Goal: Information Seeking & Learning: Learn about a topic

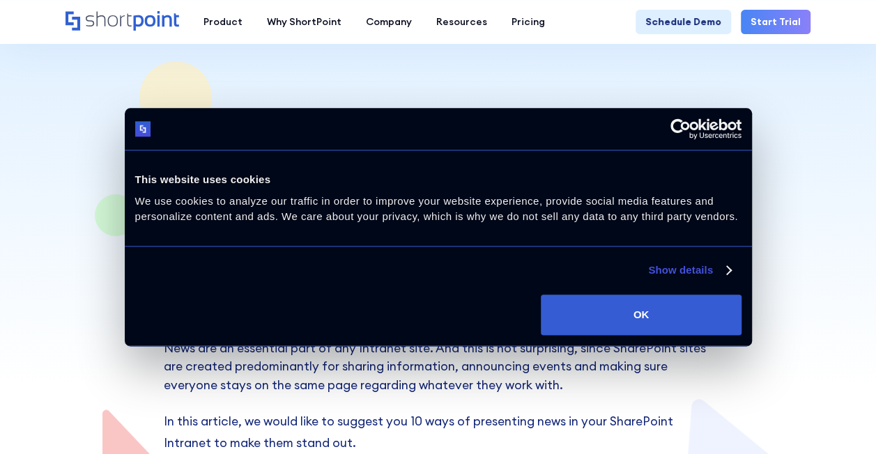
scroll to position [336, 0]
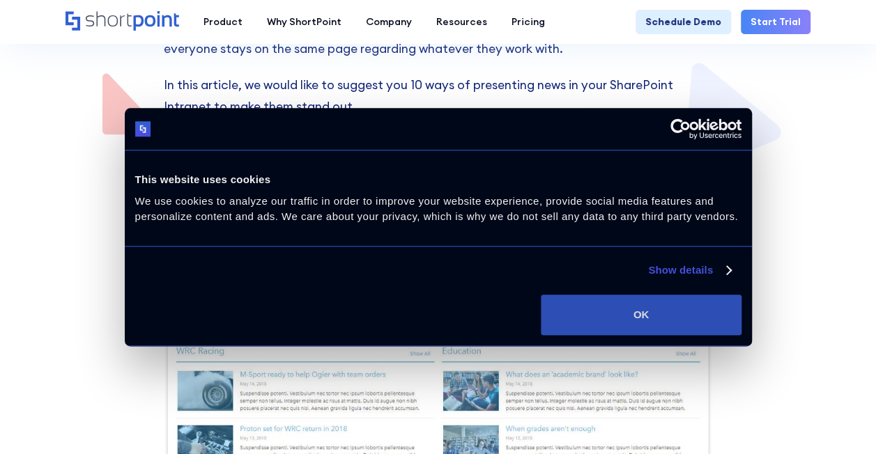
click at [594, 307] on button "OK" at bounding box center [641, 315] width 200 height 40
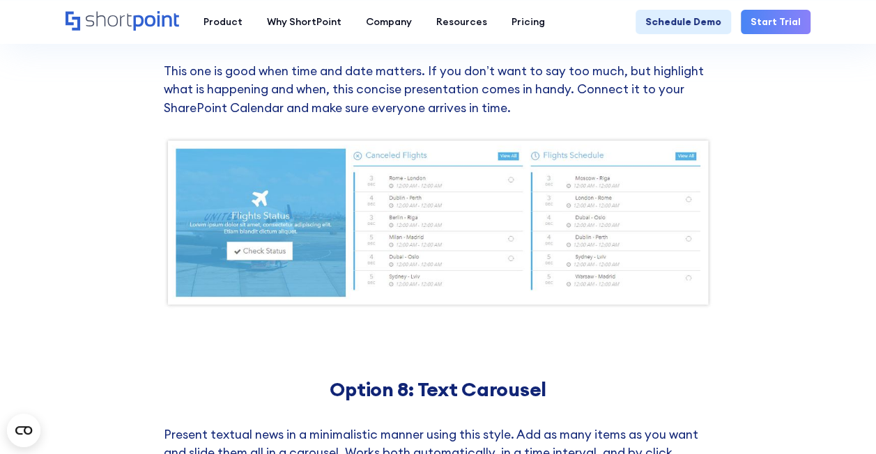
scroll to position [3205, 0]
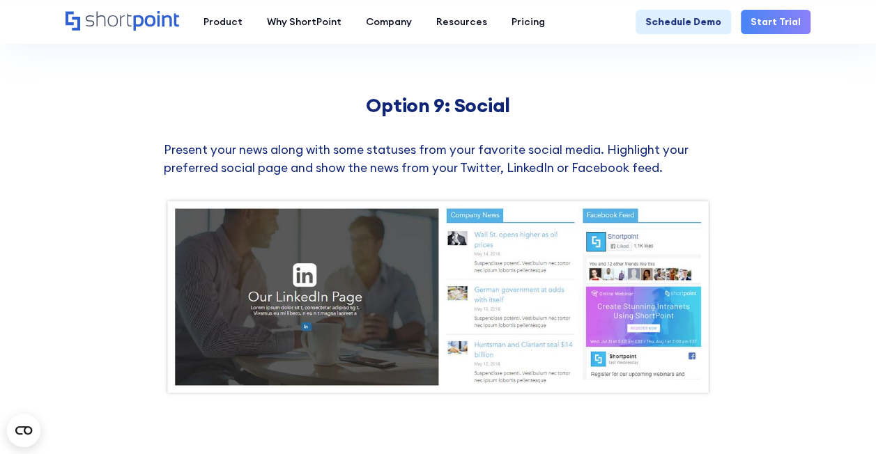
click at [357, 266] on img at bounding box center [438, 297] width 549 height 200
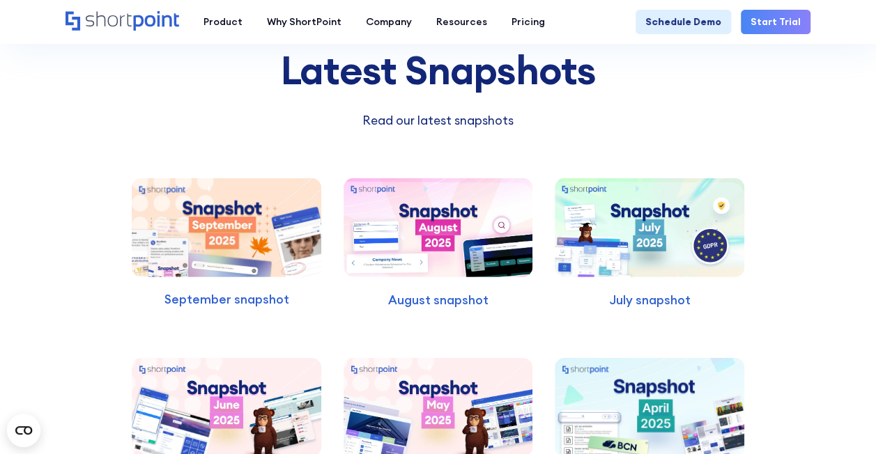
scroll to position [4642, 0]
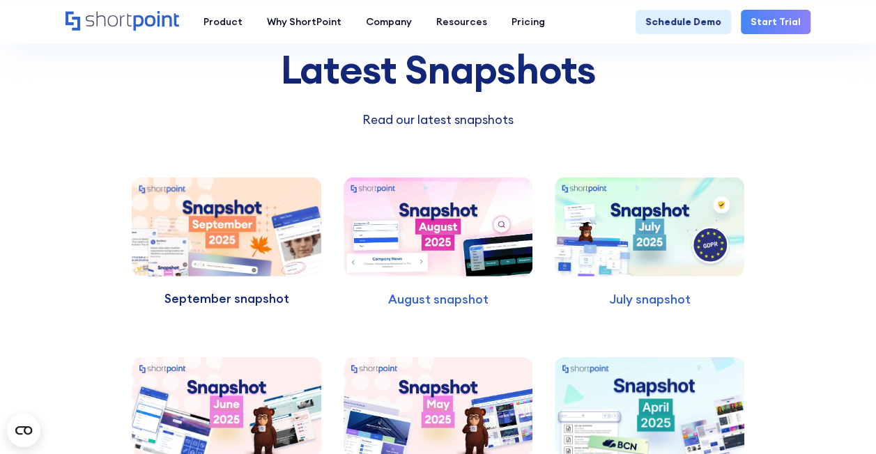
click at [253, 294] on p "September snapshot" at bounding box center [226, 299] width 189 height 18
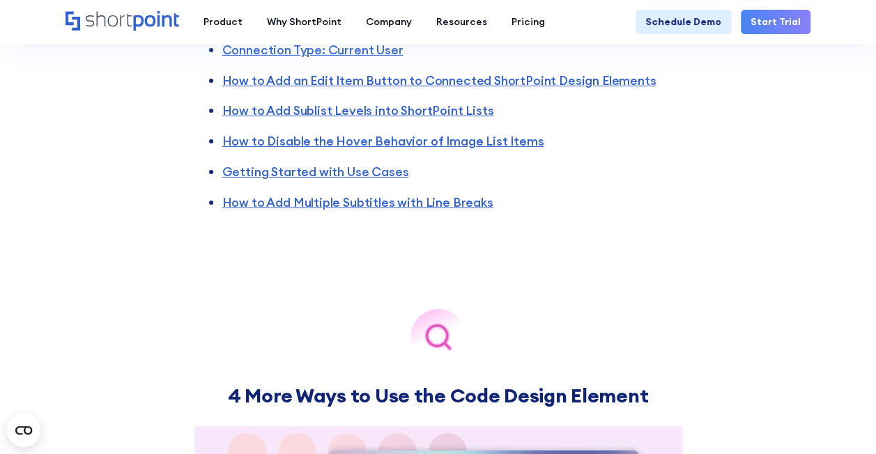
scroll to position [2284, 0]
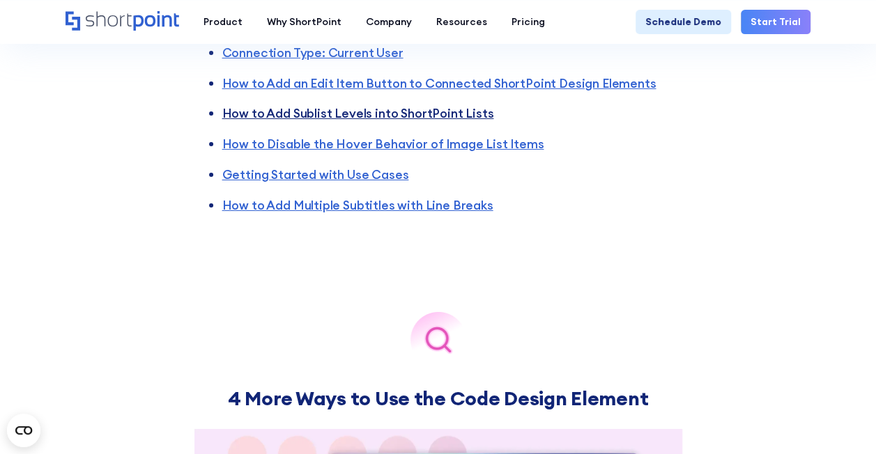
click at [379, 121] on link "How to Add Sublist Levels into ShortPoint Lists" at bounding box center [358, 113] width 272 height 16
